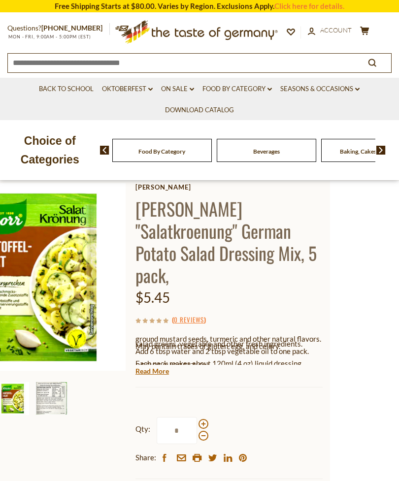
click at [168, 366] on link "Read More" at bounding box center [151, 371] width 33 height 10
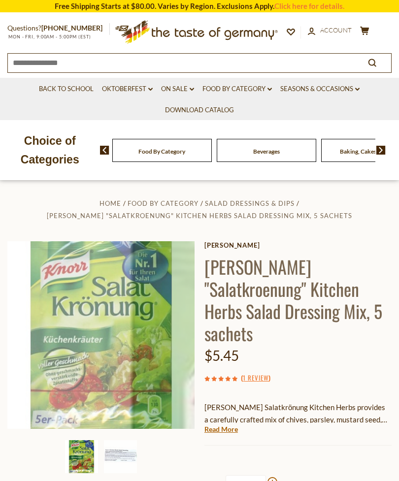
scroll to position [0, 69]
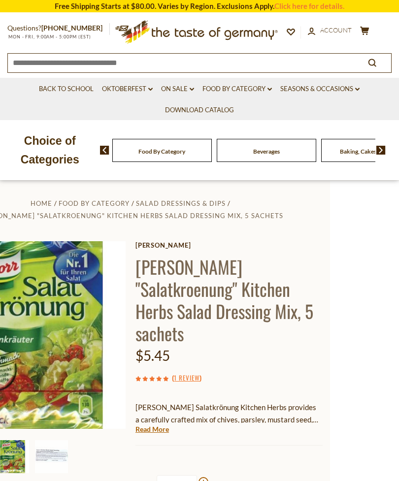
click at [165, 424] on link "Read More" at bounding box center [151, 429] width 33 height 10
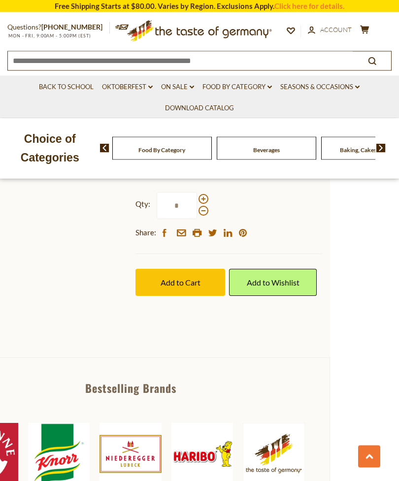
scroll to position [853, 0]
click at [59, 423] on img at bounding box center [59, 454] width 62 height 62
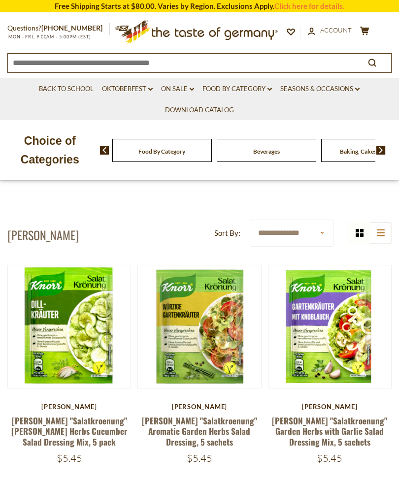
click at [98, 430] on link "[PERSON_NAME] "Salatkroenung" [PERSON_NAME] Herbs Cucumber Salad Dressing Mix, …" at bounding box center [69, 431] width 116 height 33
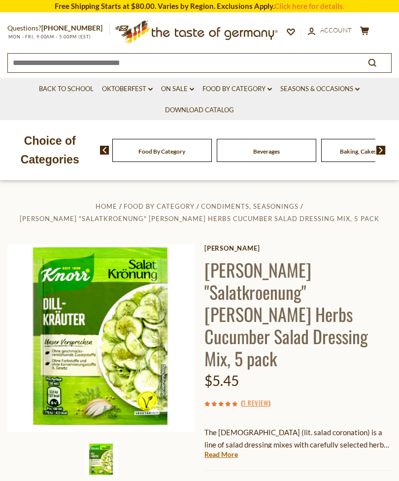
click at [224, 450] on link "Read More" at bounding box center [220, 455] width 33 height 10
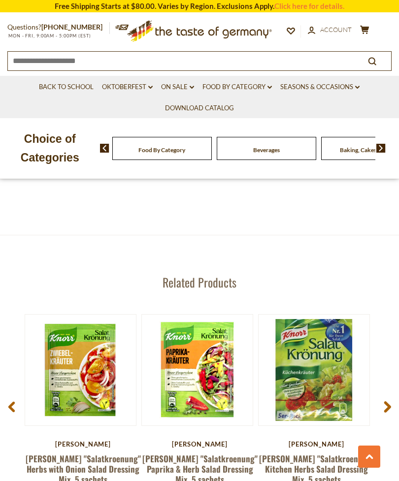
scroll to position [1398, 0]
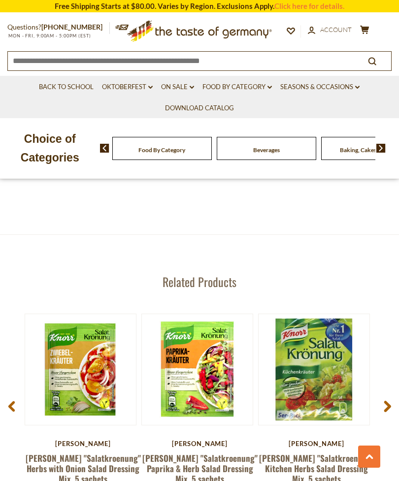
click at [384, 400] on icon at bounding box center [387, 406] width 7 height 12
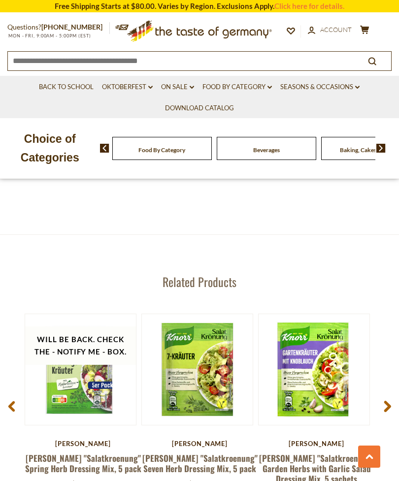
click at [382, 392] on span at bounding box center [387, 407] width 23 height 31
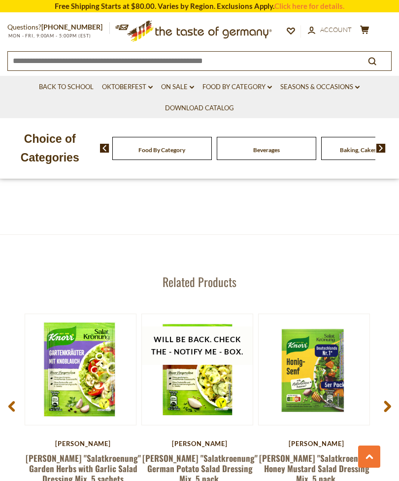
click at [386, 400] on icon at bounding box center [387, 406] width 7 height 12
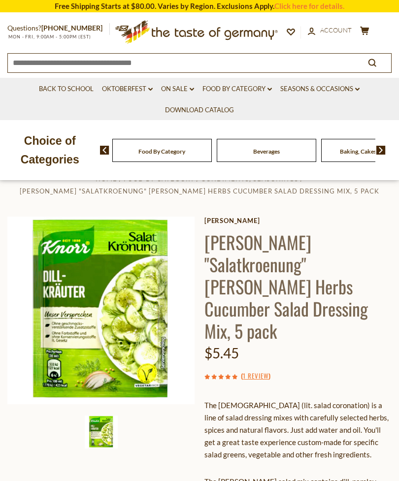
scroll to position [0, 0]
